Goal: Check status: Check status

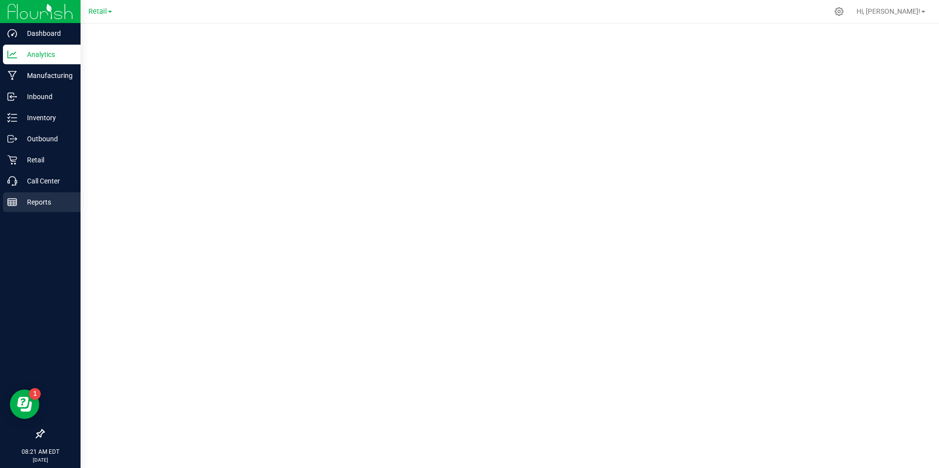
click at [29, 202] on p "Reports" at bounding box center [46, 202] width 59 height 12
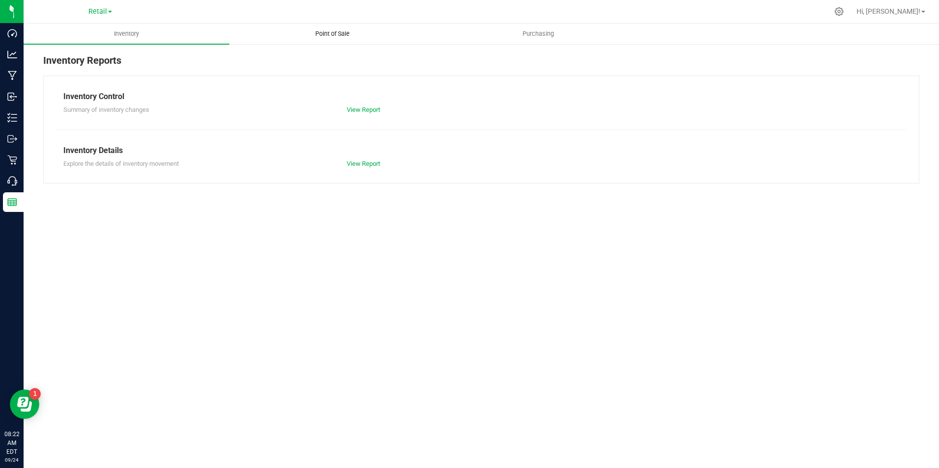
click at [332, 37] on span "Point of Sale" at bounding box center [332, 33] width 61 height 9
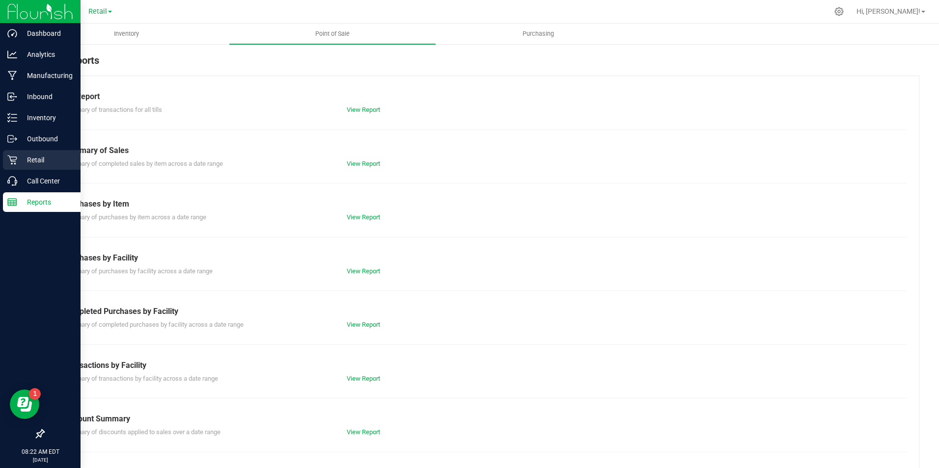
click at [26, 163] on p "Retail" at bounding box center [46, 160] width 59 height 12
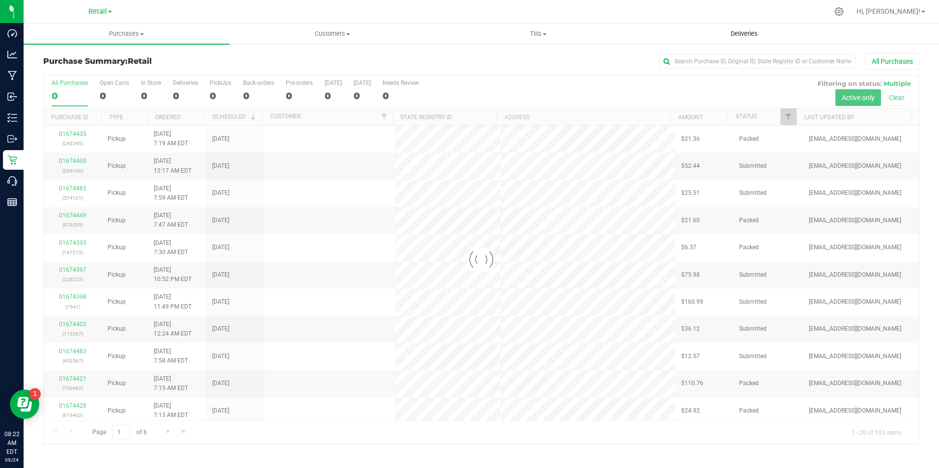
click at [739, 33] on span "Deliveries" at bounding box center [744, 33] width 54 height 9
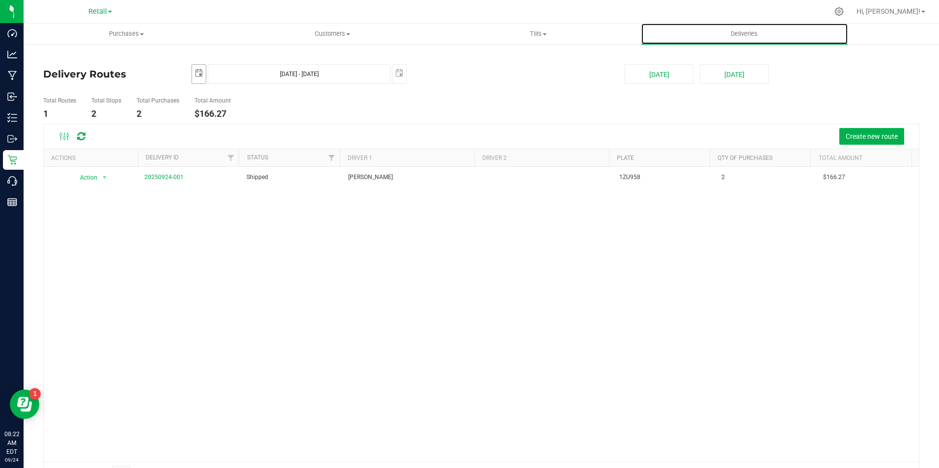
click at [198, 72] on span "select" at bounding box center [199, 73] width 8 height 8
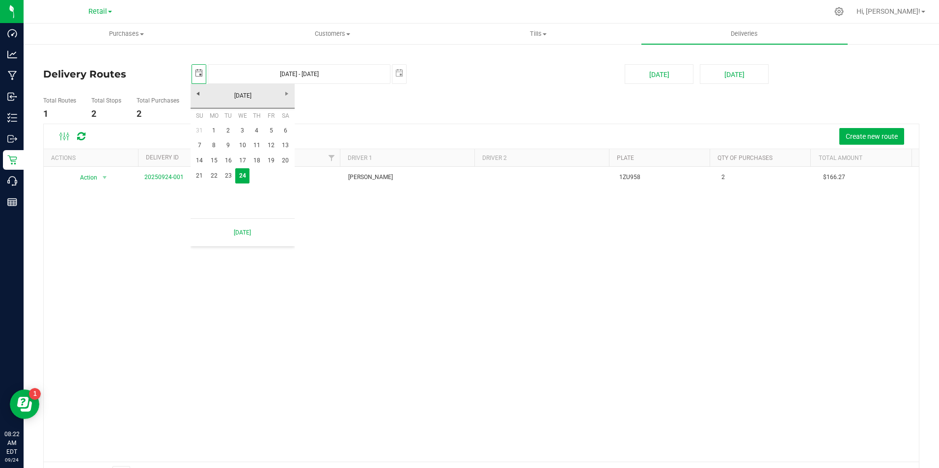
scroll to position [0, 25]
click at [230, 179] on link "23" at bounding box center [228, 175] width 14 height 15
type input "[DATE]"
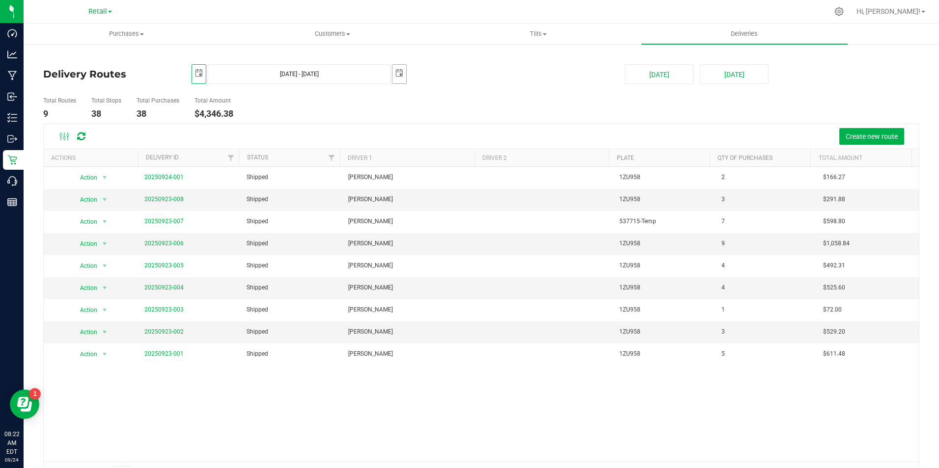
click at [402, 73] on span "select" at bounding box center [399, 73] width 14 height 17
click at [430, 175] on link "23" at bounding box center [428, 173] width 14 height 15
type input "[DATE] - [DATE]"
type input "[DATE]"
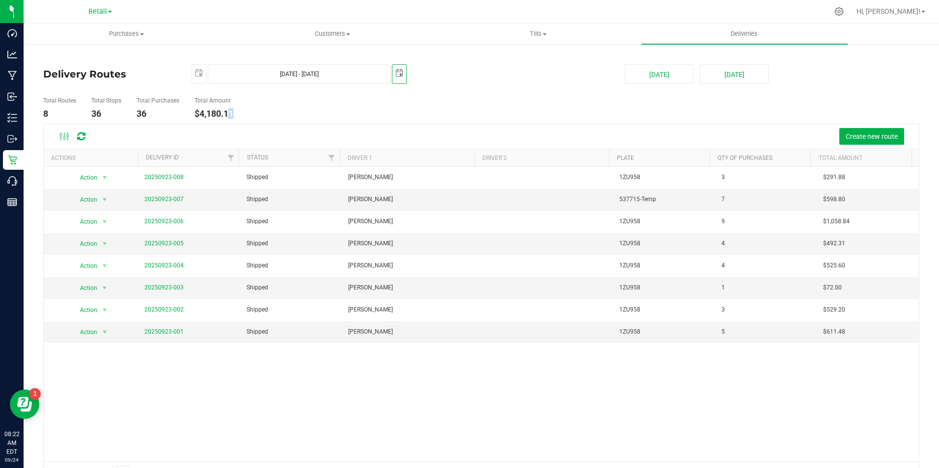
scroll to position [0, 0]
drag, startPoint x: 230, startPoint y: 114, endPoint x: 185, endPoint y: 114, distance: 45.2
click at [185, 114] on ul "Total Routes 8 Total Stops 36 Total Purchases 36 Total Amount $4,180.11" at bounding box center [331, 108] width 581 height 31
click at [364, 125] on div "Create new route" at bounding box center [481, 136] width 875 height 25
drag, startPoint x: 316, startPoint y: 106, endPoint x: 317, endPoint y: 101, distance: 5.4
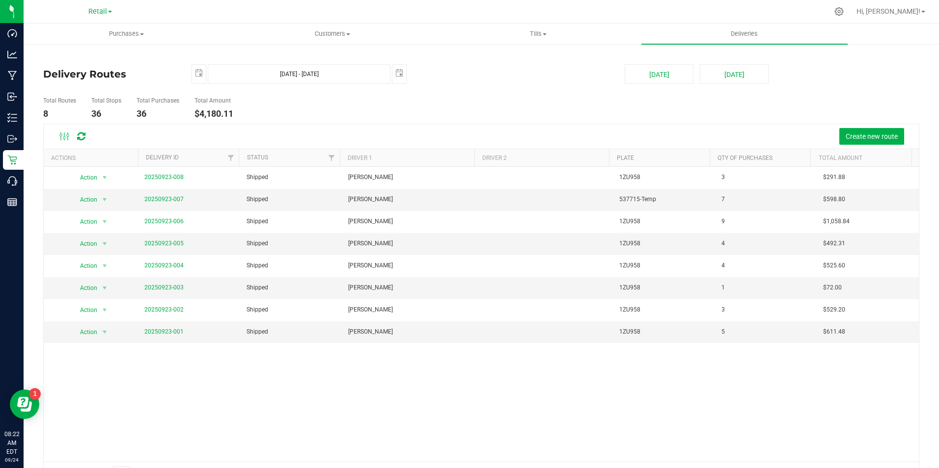
click at [316, 106] on ul "Total Routes 8 Total Stops 36 Total Purchases 36 Total Amount $4,180.11" at bounding box center [331, 108] width 581 height 31
